Goal: Information Seeking & Learning: Learn about a topic

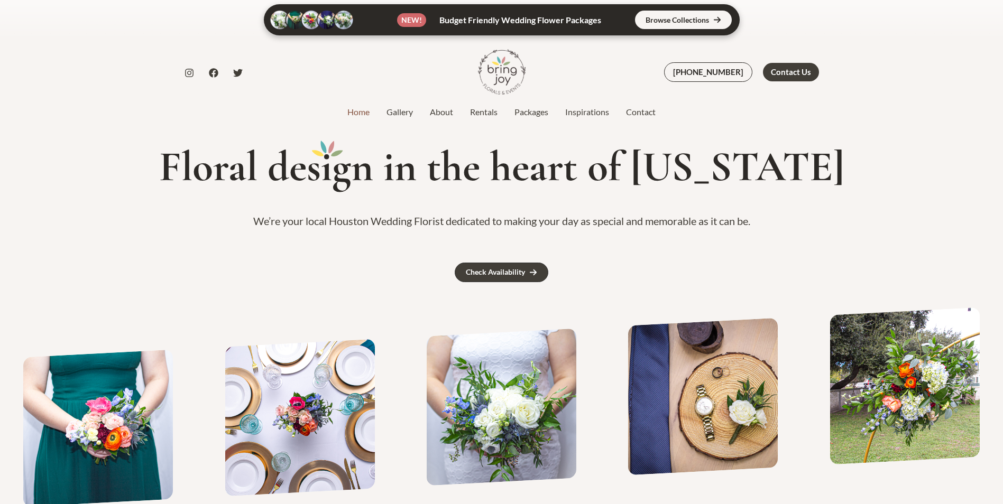
drag, startPoint x: 451, startPoint y: 147, endPoint x: 474, endPoint y: 188, distance: 47.4
drag, startPoint x: 474, startPoint y: 188, endPoint x: 834, endPoint y: 195, distance: 360.1
click at [831, 195] on div "Floral des i gn in the heart of Texas We’re your local Houston Wedding Florist …" at bounding box center [501, 221] width 1003 height 202
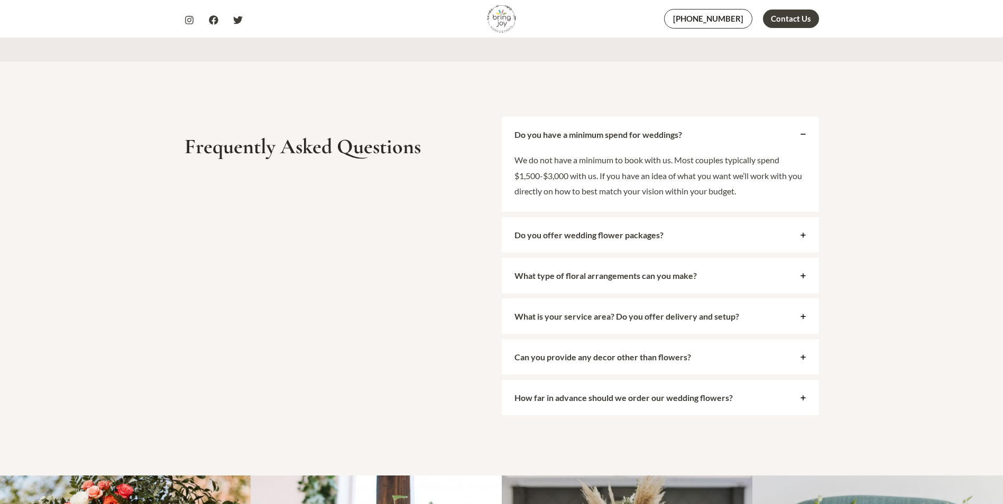
scroll to position [4124, 0]
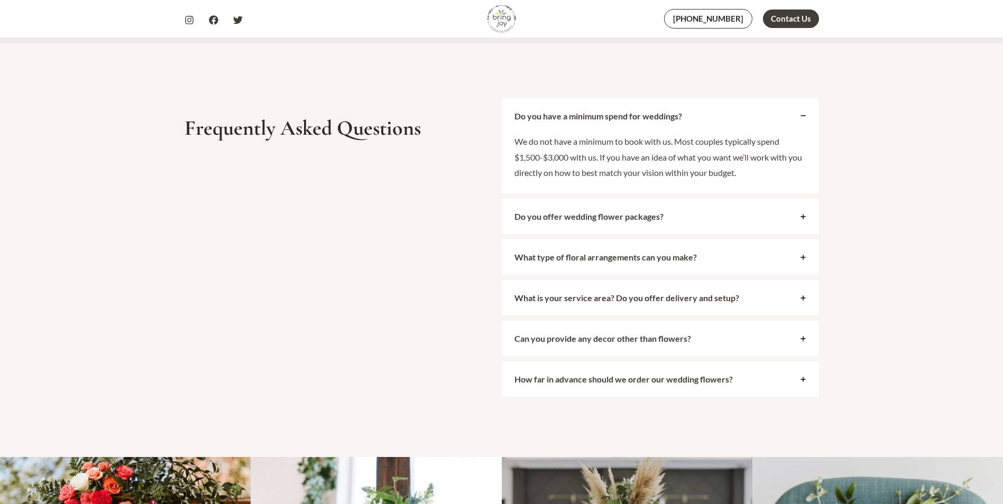
click at [815, 216] on div "Do you offer wedding flower packages?" at bounding box center [660, 216] width 317 height 35
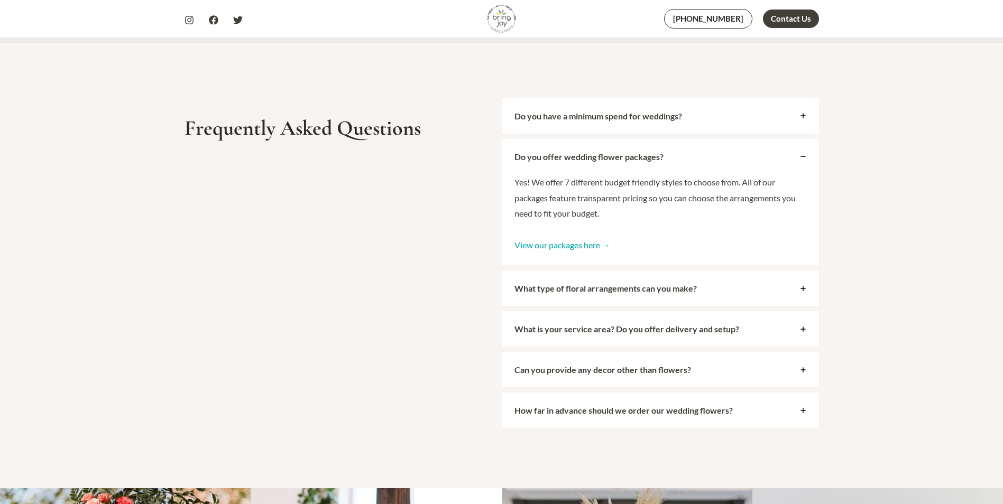
click at [557, 245] on link "View our packages here →" at bounding box center [562, 245] width 96 height 10
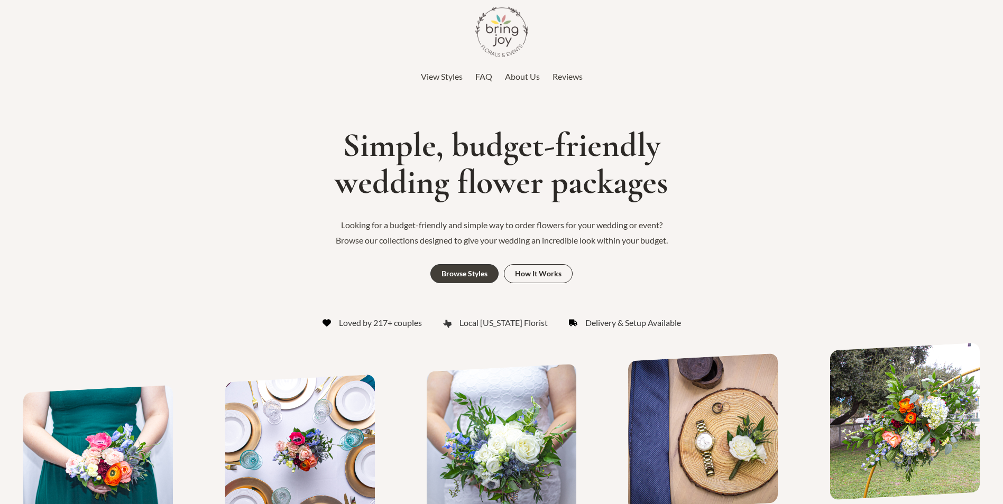
click at [522, 29] on img at bounding box center [501, 31] width 53 height 53
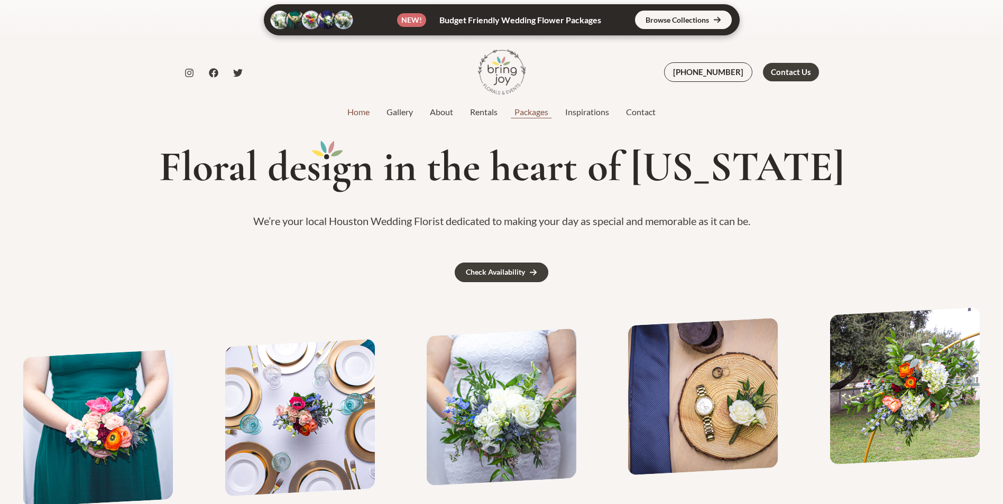
click at [546, 112] on link "Packages" at bounding box center [531, 112] width 51 height 13
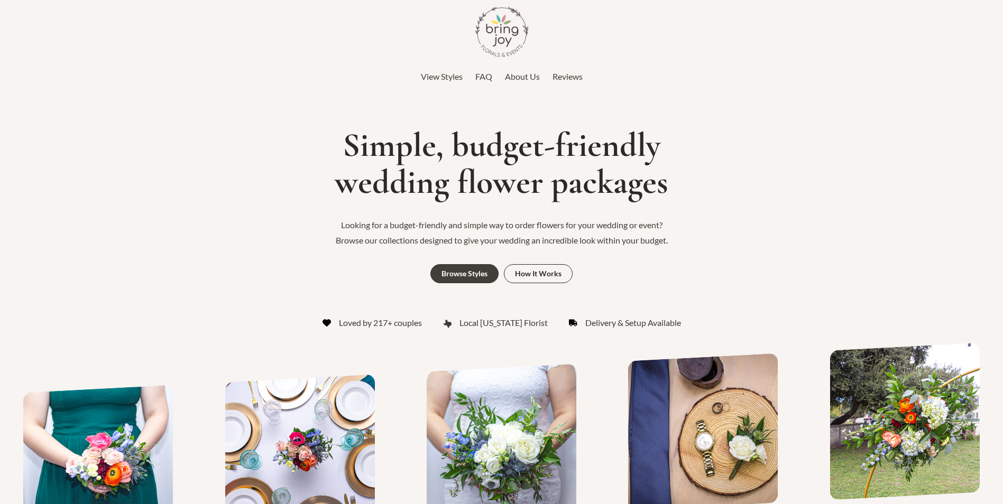
click at [497, 37] on img at bounding box center [501, 31] width 53 height 53
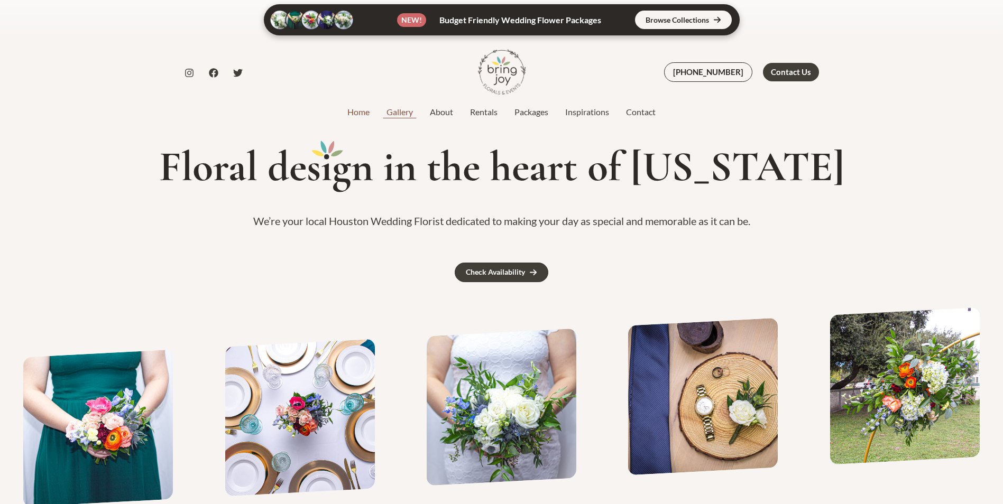
click at [410, 116] on link "Gallery" at bounding box center [399, 112] width 43 height 13
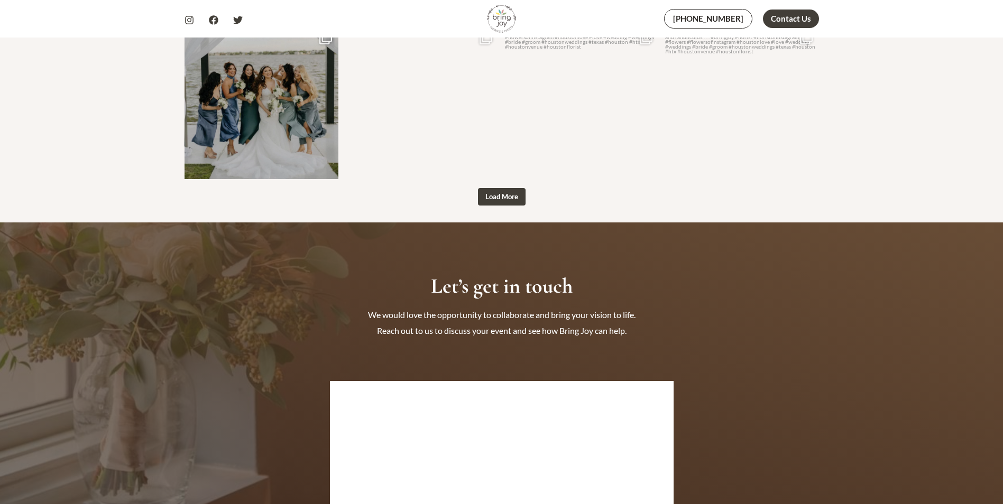
scroll to position [1692, 0]
